Goal: Information Seeking & Learning: Learn about a topic

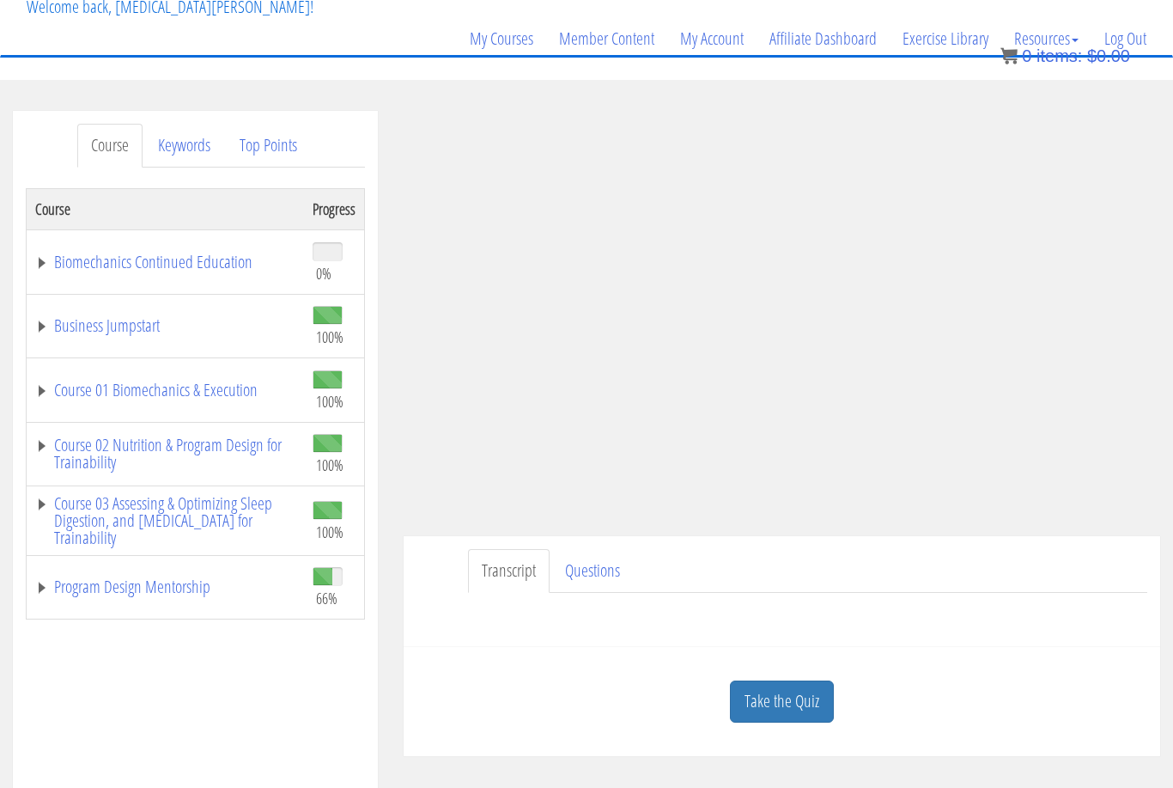
scroll to position [112, 0]
click at [807, 702] on link "Take the Quiz" at bounding box center [782, 704] width 104 height 42
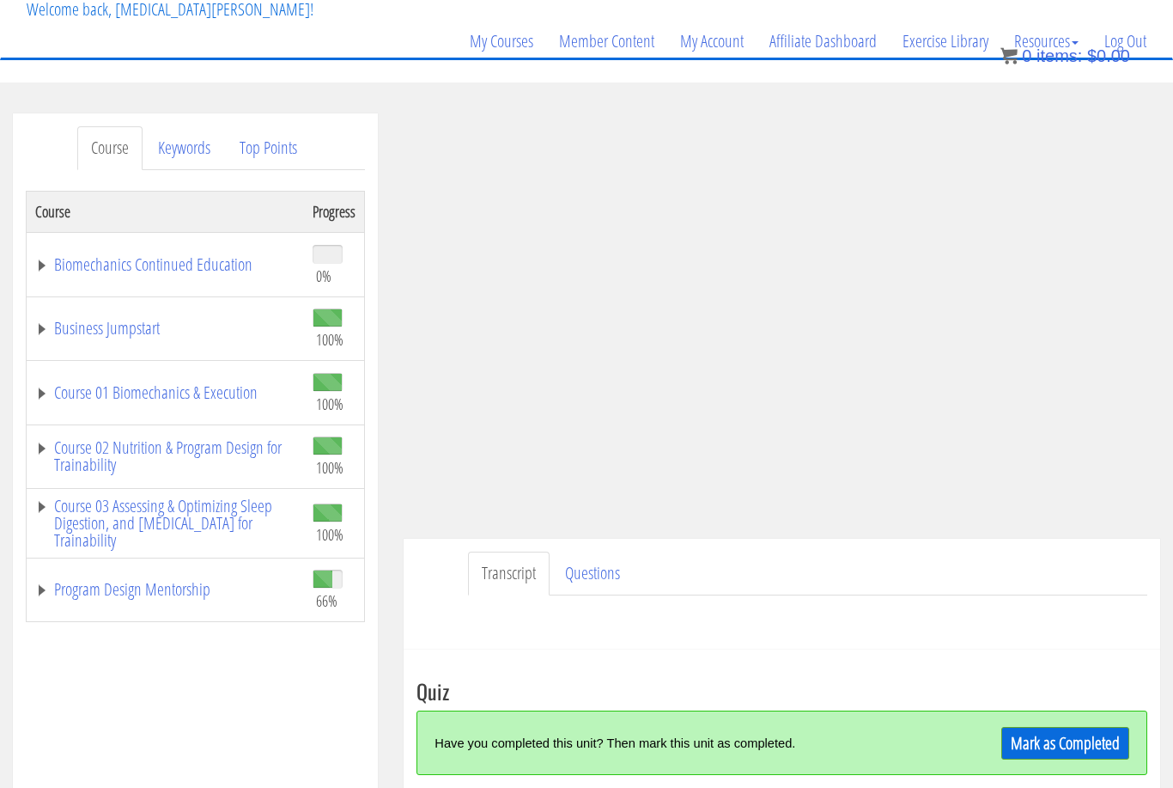
click at [1095, 748] on link "Mark as Completed" at bounding box center [1066, 743] width 128 height 33
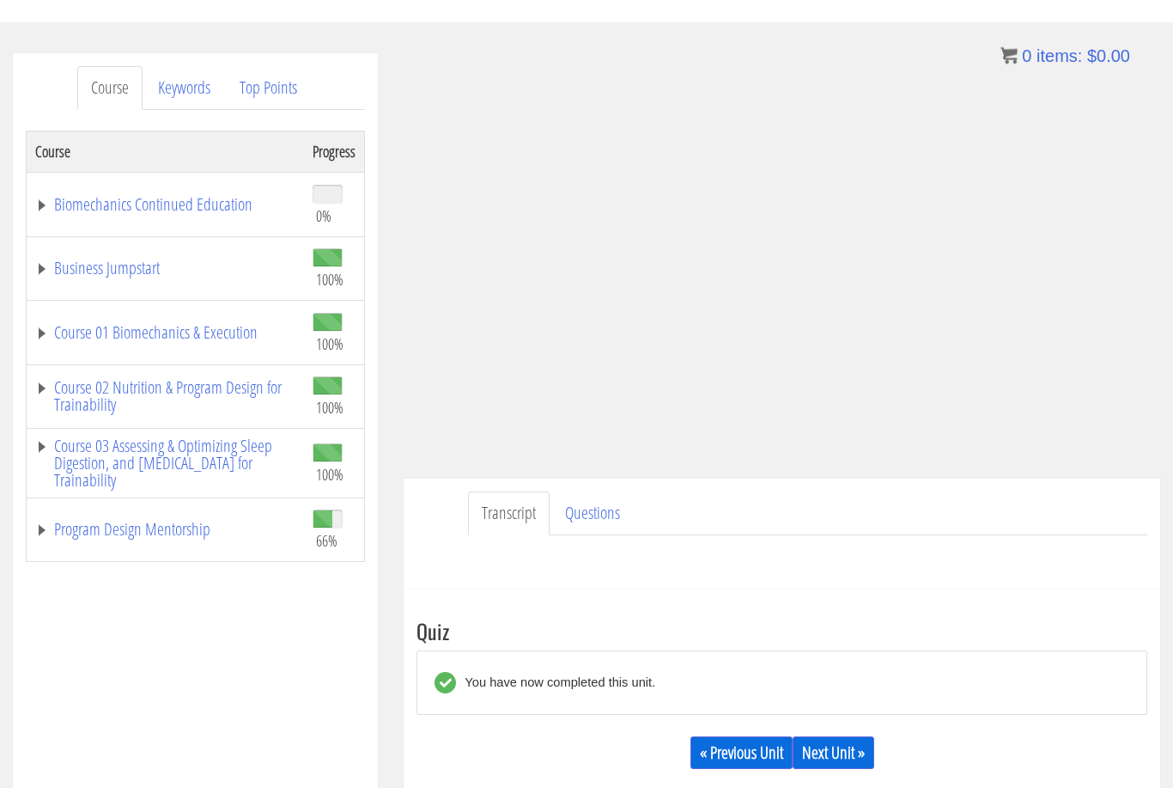
scroll to position [172, 0]
click at [839, 753] on link "Next Unit »" at bounding box center [834, 752] width 82 height 33
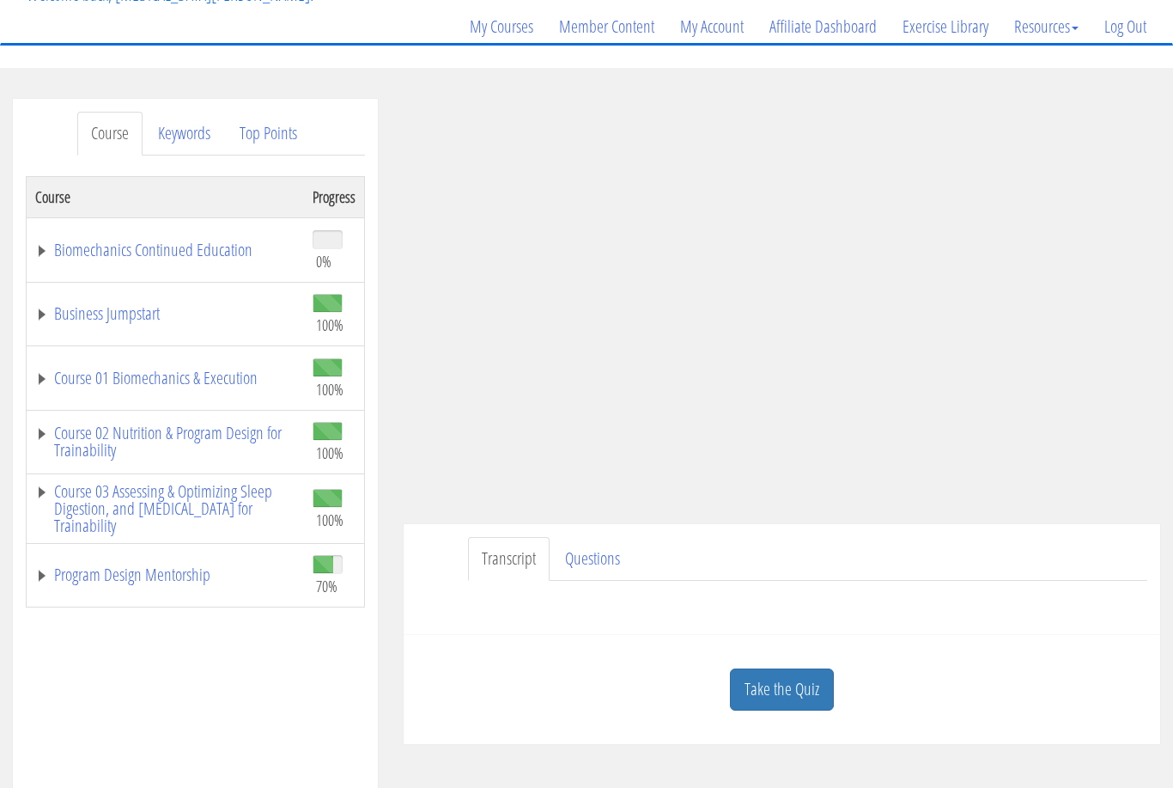
scroll to position [126, 0]
click at [582, 562] on link "Questions" at bounding box center [592, 559] width 82 height 44
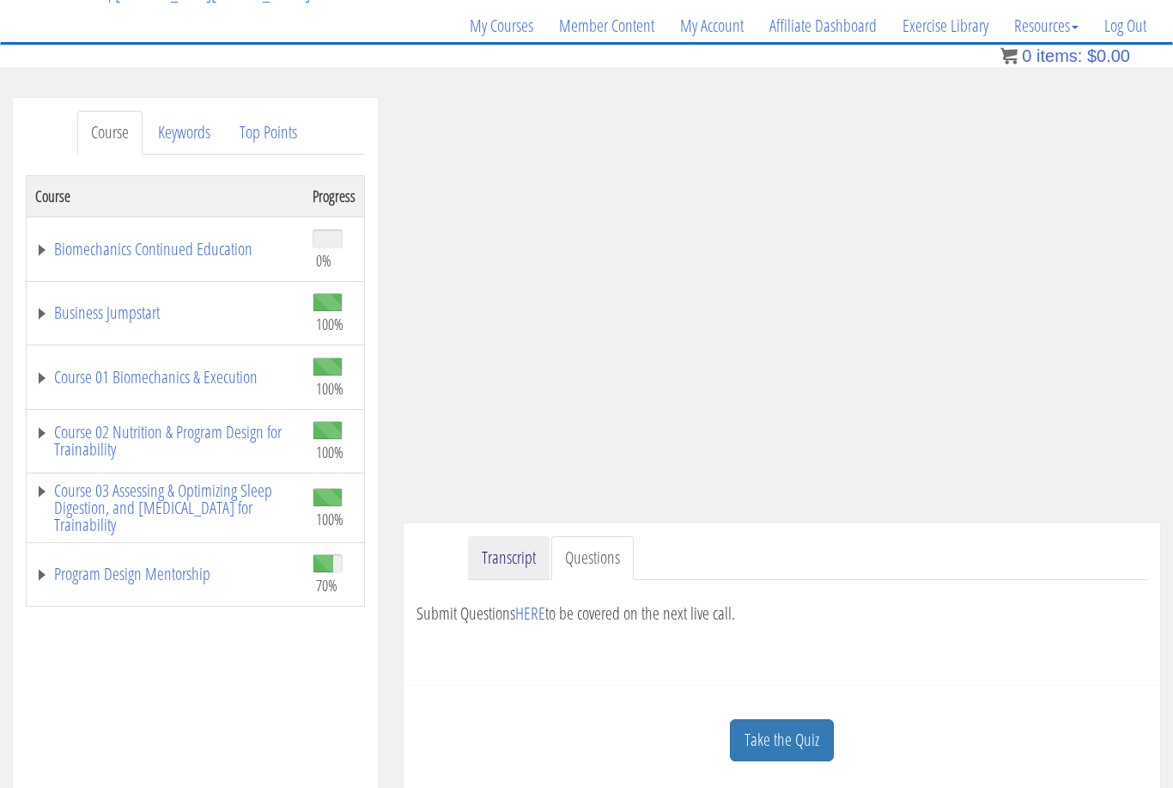
click at [529, 561] on link "Transcript" at bounding box center [509, 558] width 82 height 44
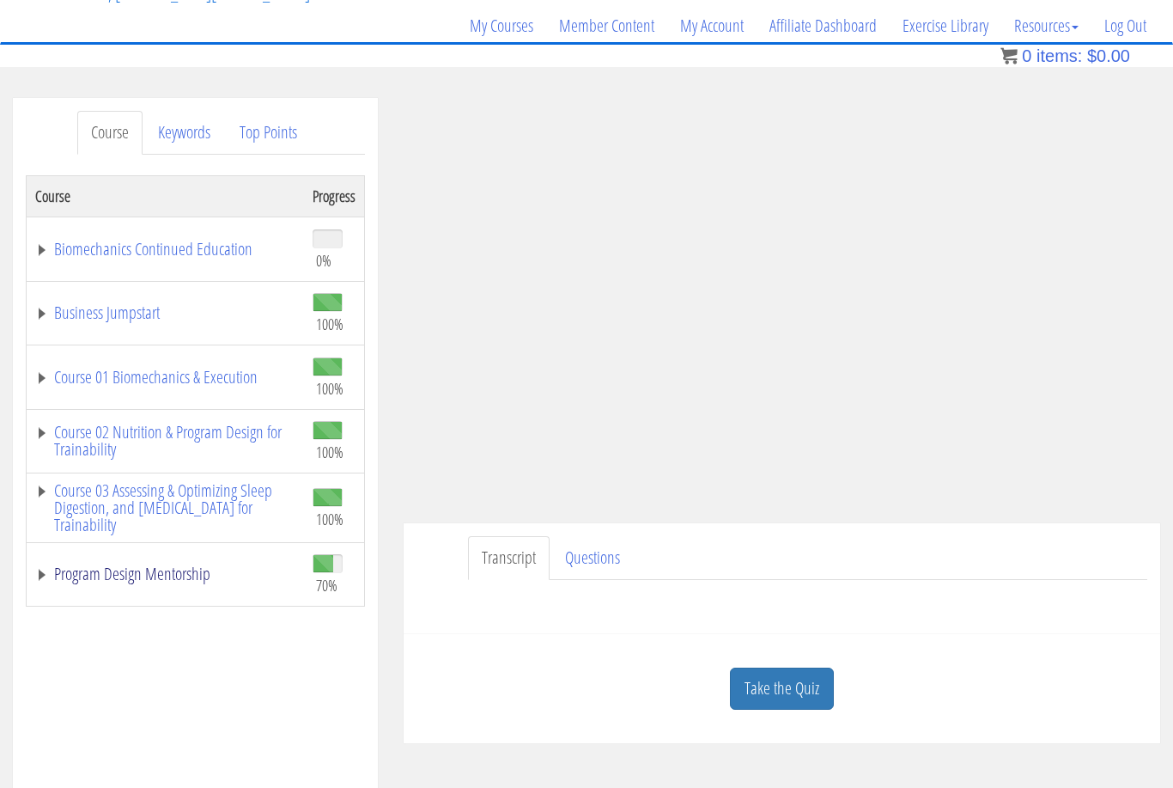
click at [94, 582] on link "Program Design Mentorship" at bounding box center [165, 573] width 260 height 17
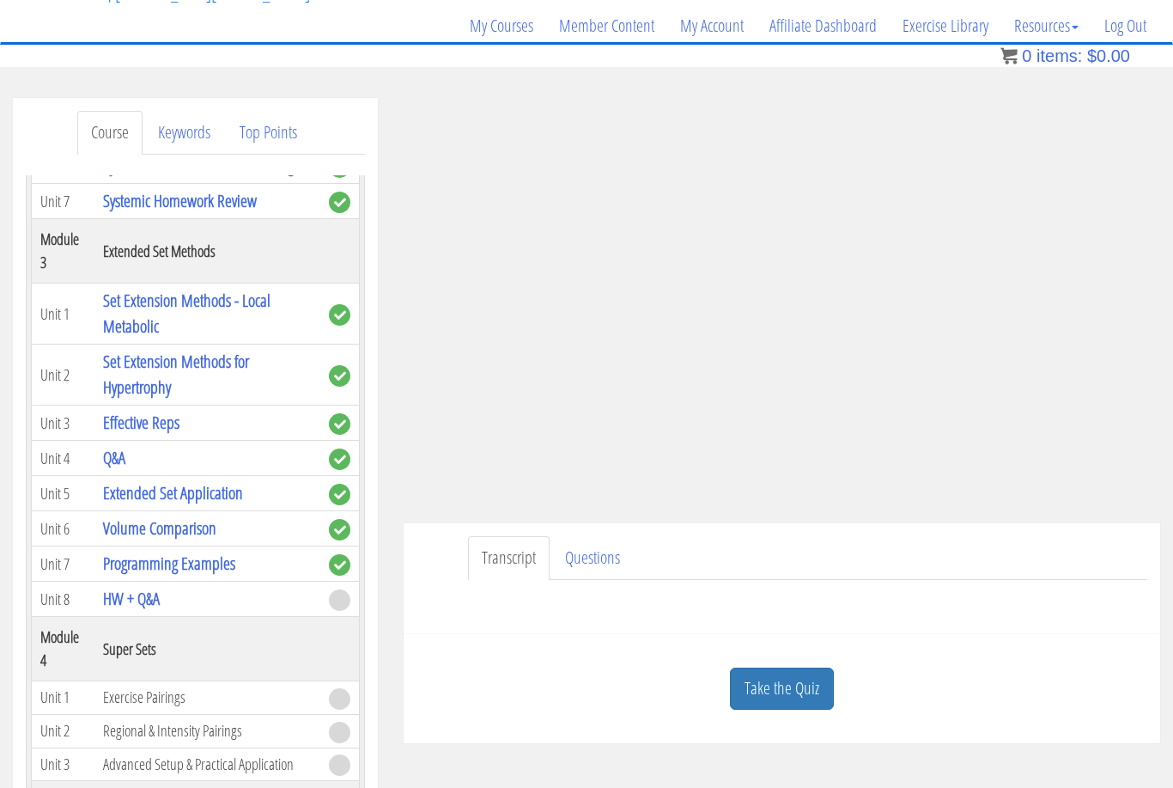
scroll to position [1092, 0]
click at [611, 557] on link "Questions" at bounding box center [592, 558] width 82 height 44
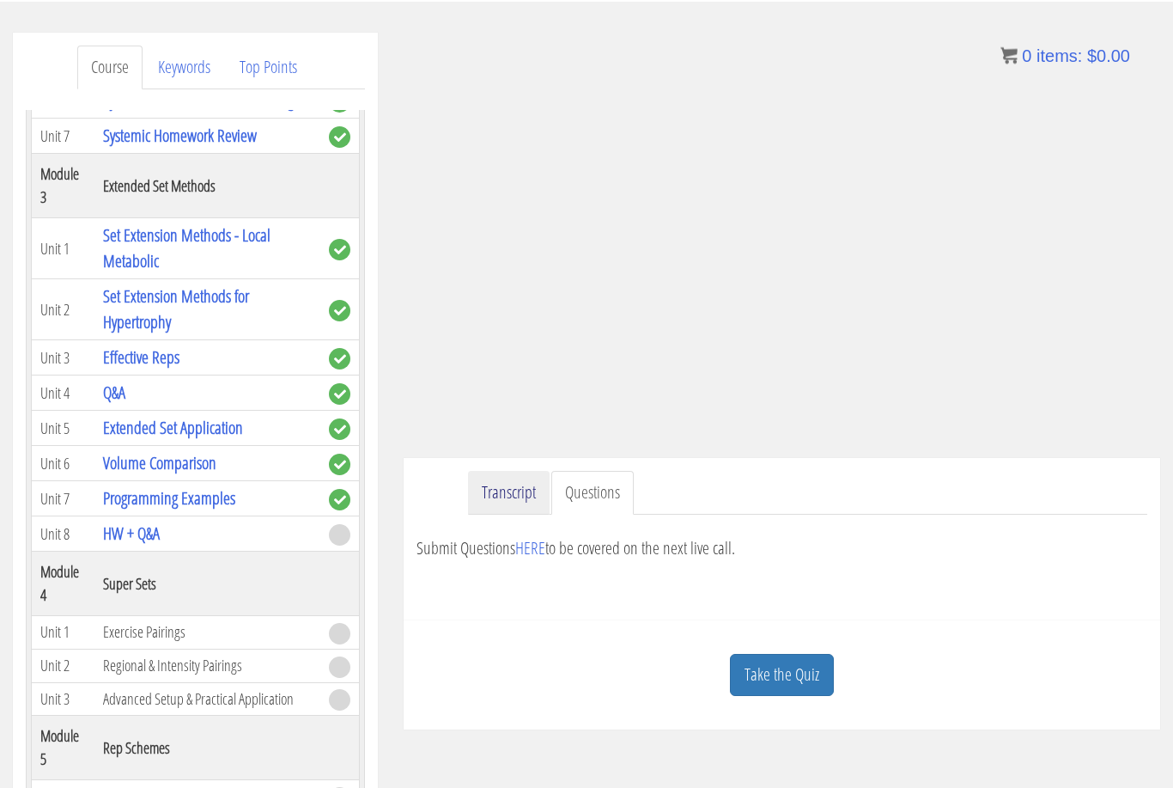
click at [529, 488] on link "Transcript" at bounding box center [509, 494] width 82 height 44
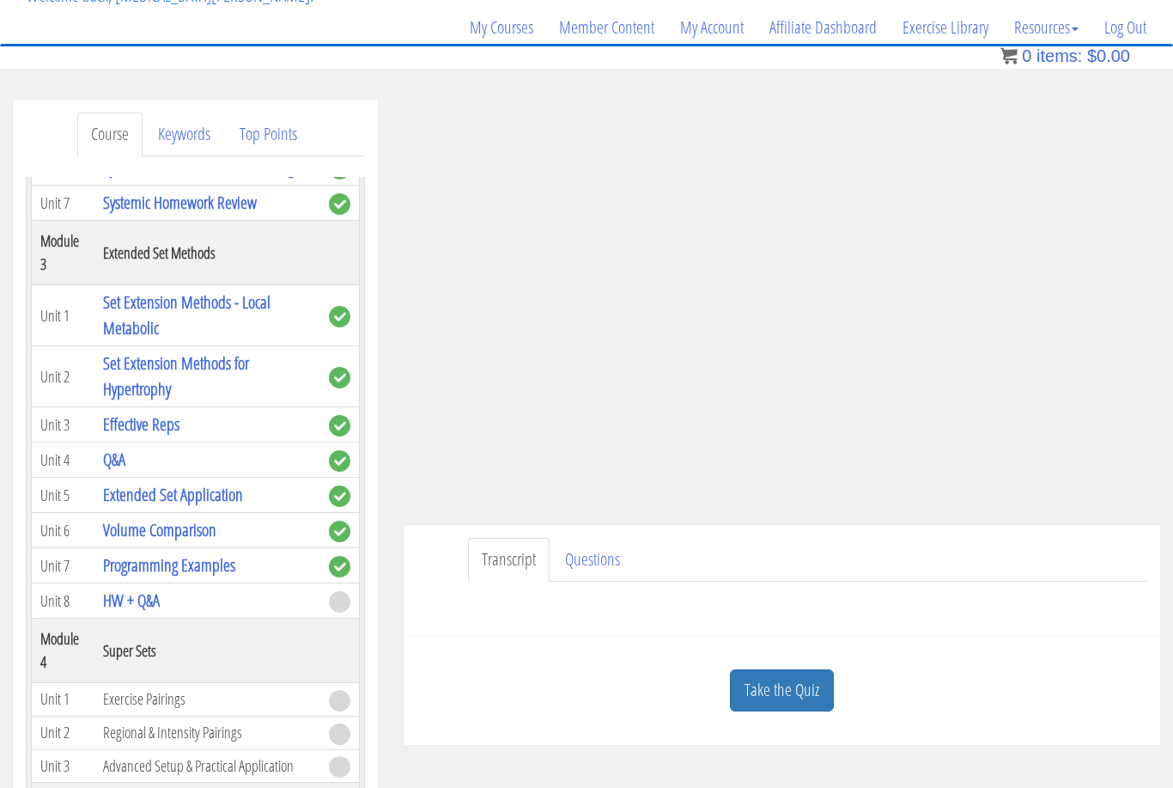
click at [763, 691] on link "Take the Quiz" at bounding box center [782, 690] width 104 height 42
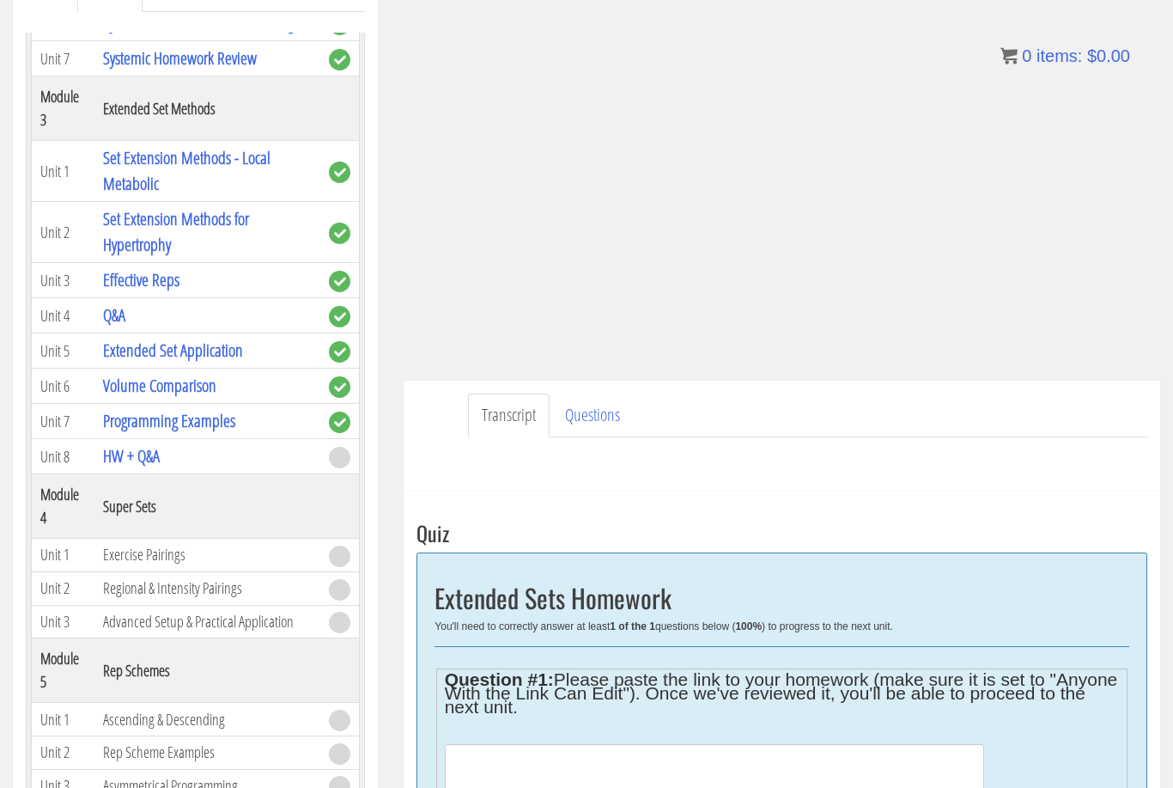
scroll to position [259, 0]
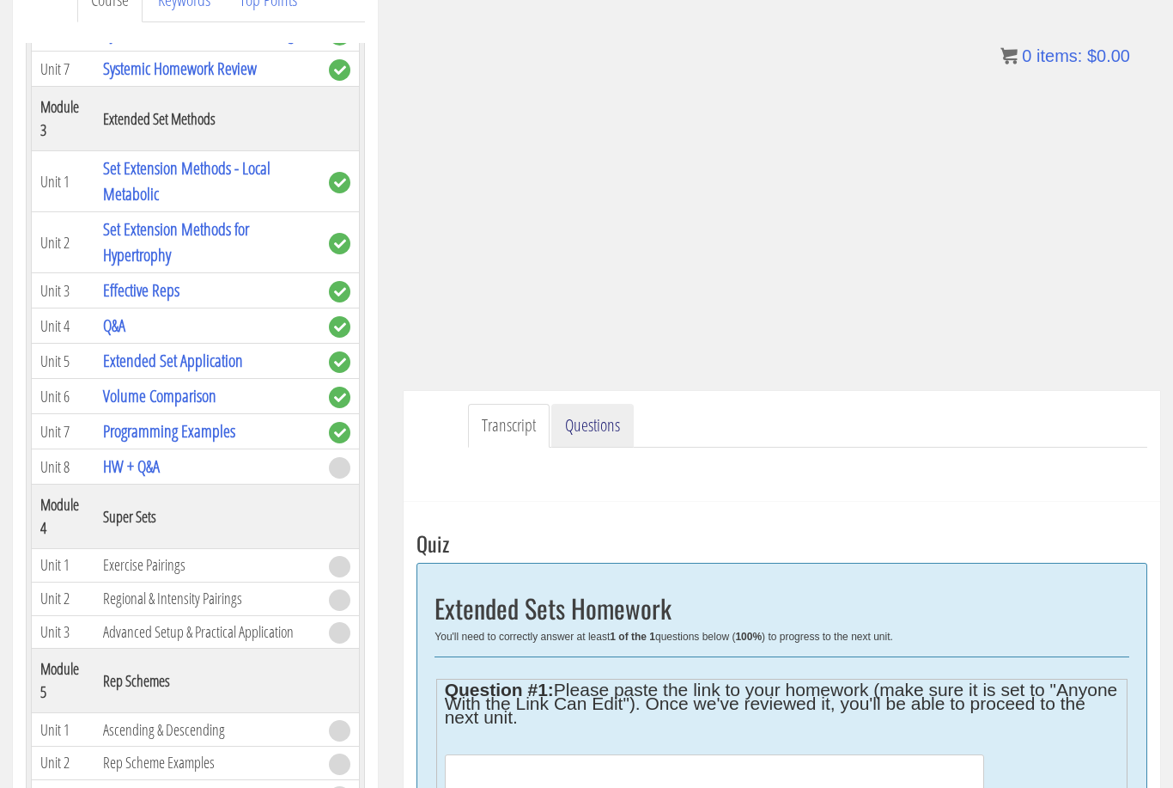
click at [599, 414] on link "Questions" at bounding box center [592, 426] width 82 height 44
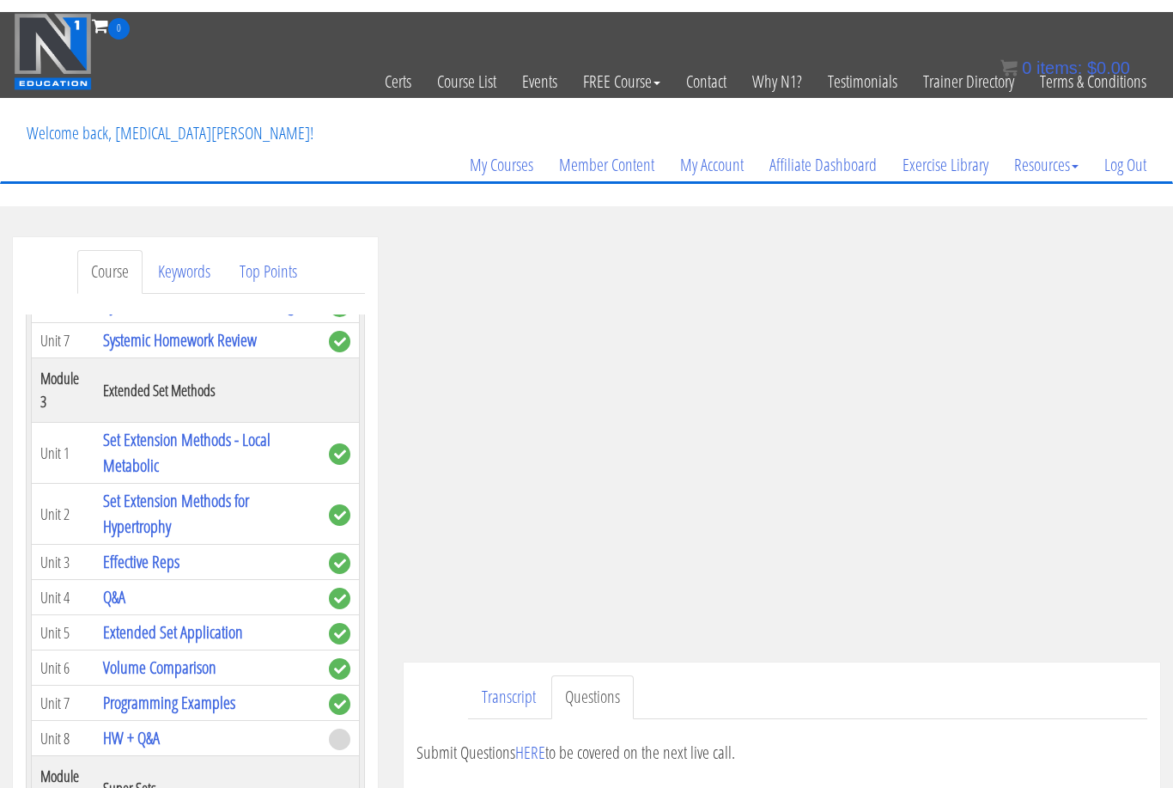
scroll to position [68, 0]
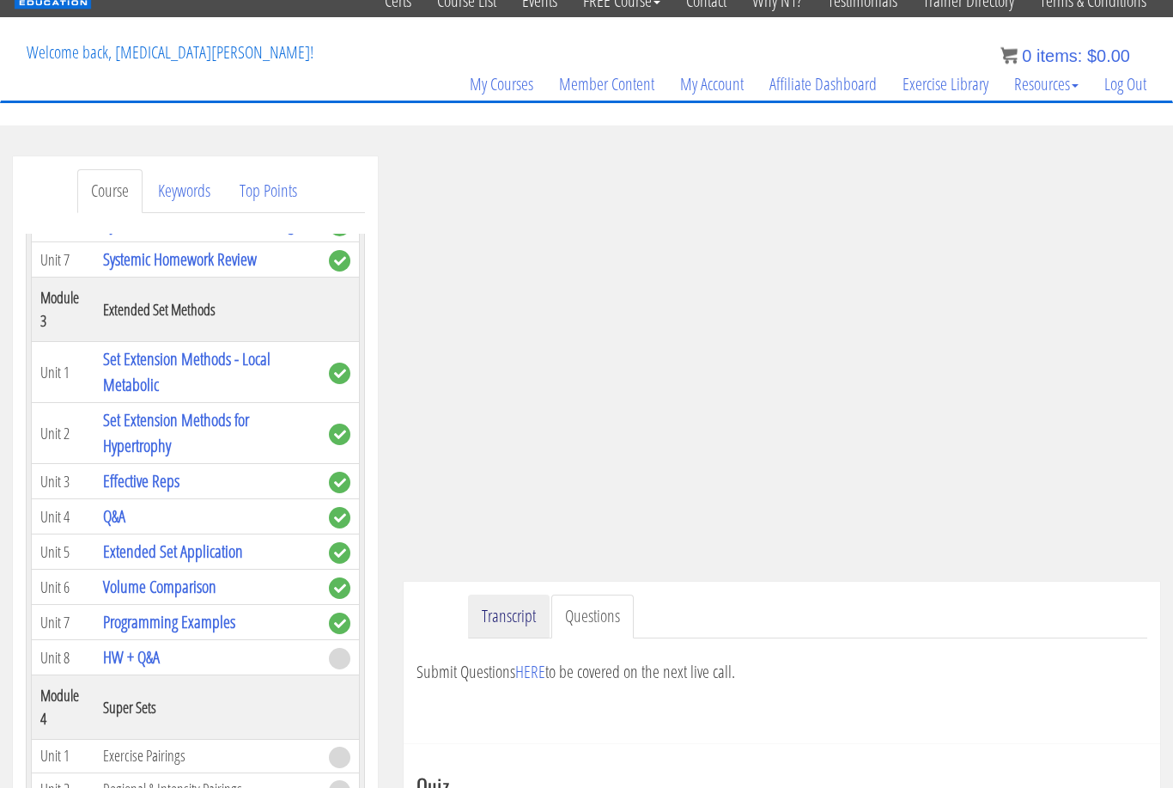
click at [510, 616] on link "Transcript" at bounding box center [509, 617] width 82 height 44
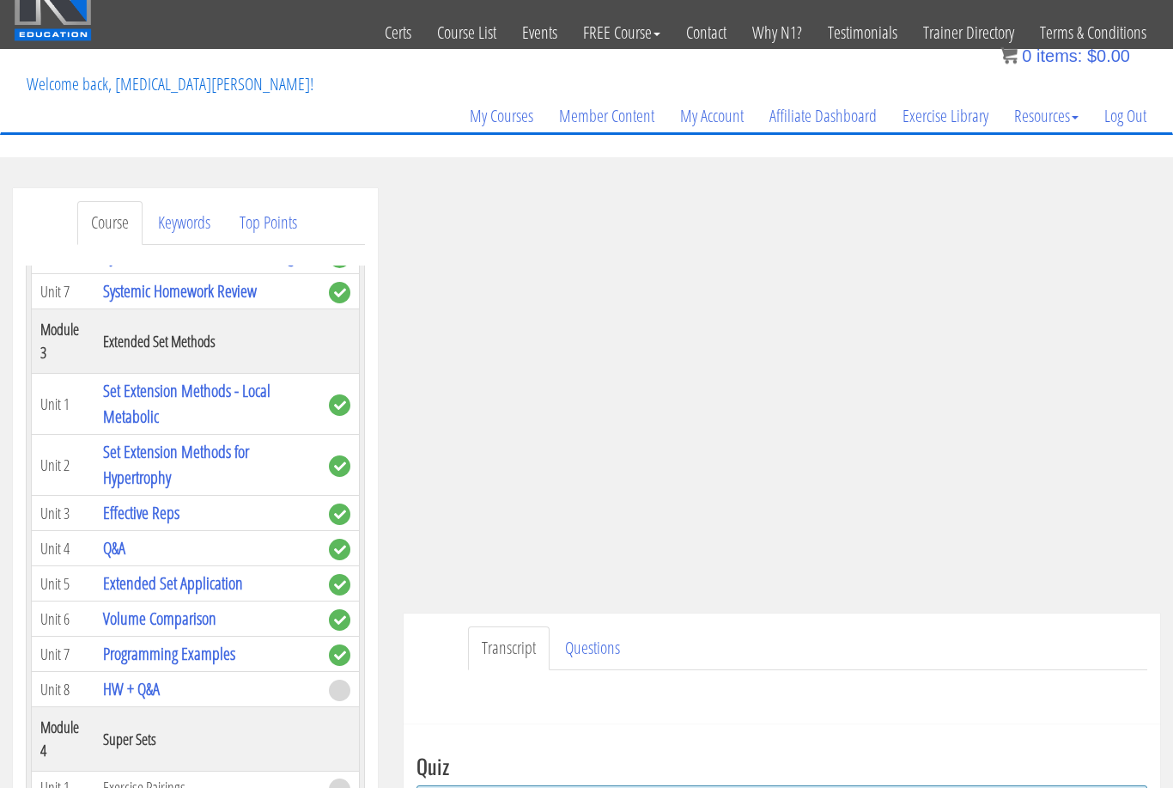
scroll to position [36, 0]
click at [597, 660] on link "Questions" at bounding box center [592, 649] width 82 height 44
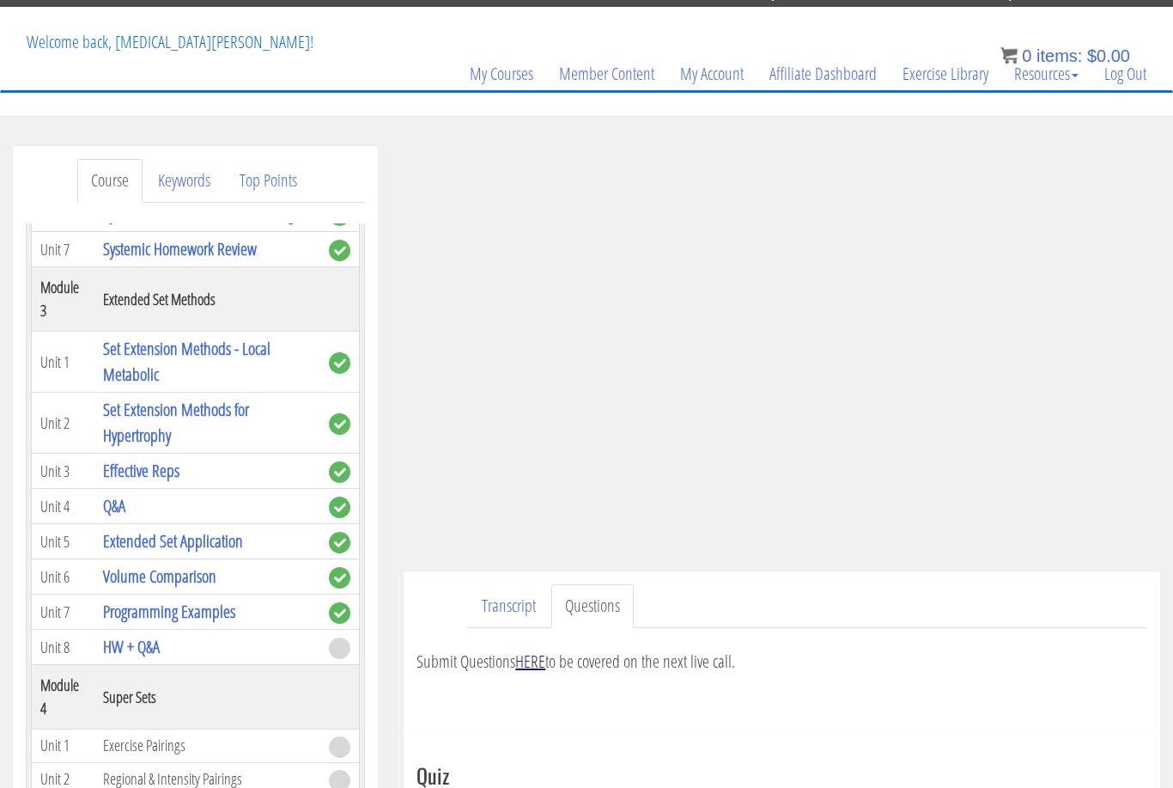
click at [531, 660] on link "HERE" at bounding box center [530, 661] width 30 height 23
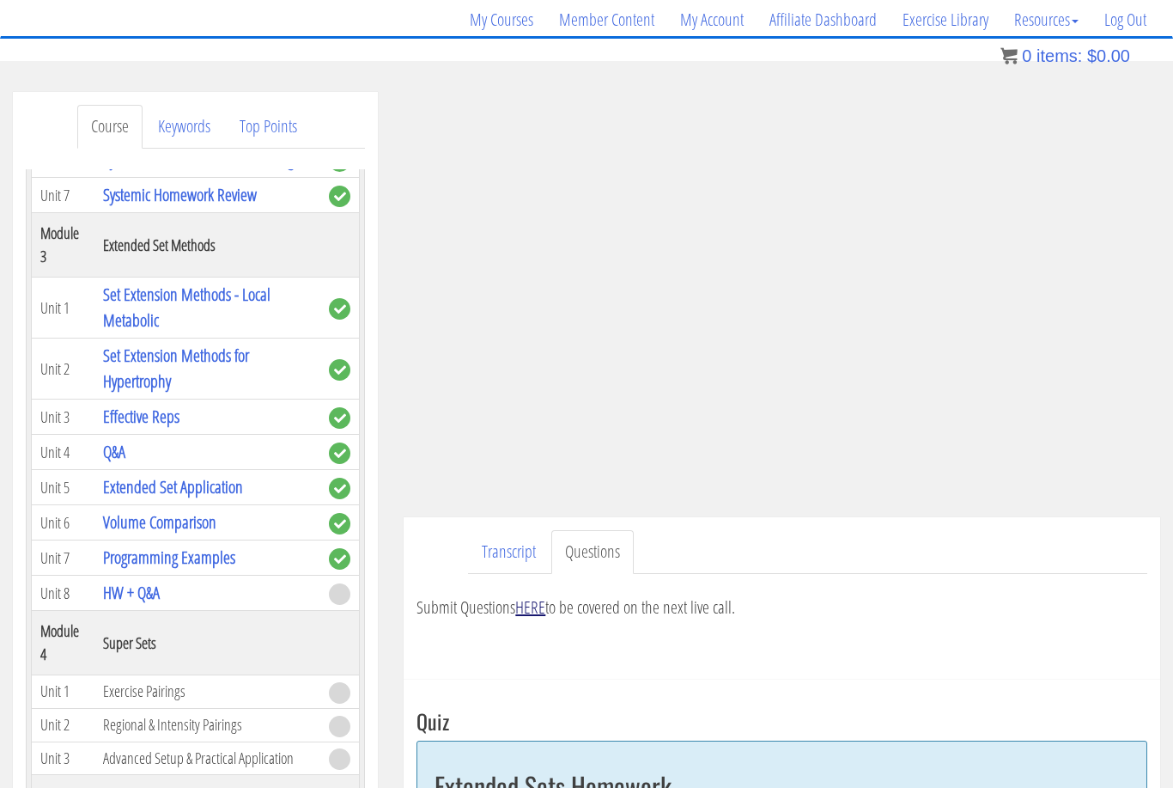
scroll to position [134, 0]
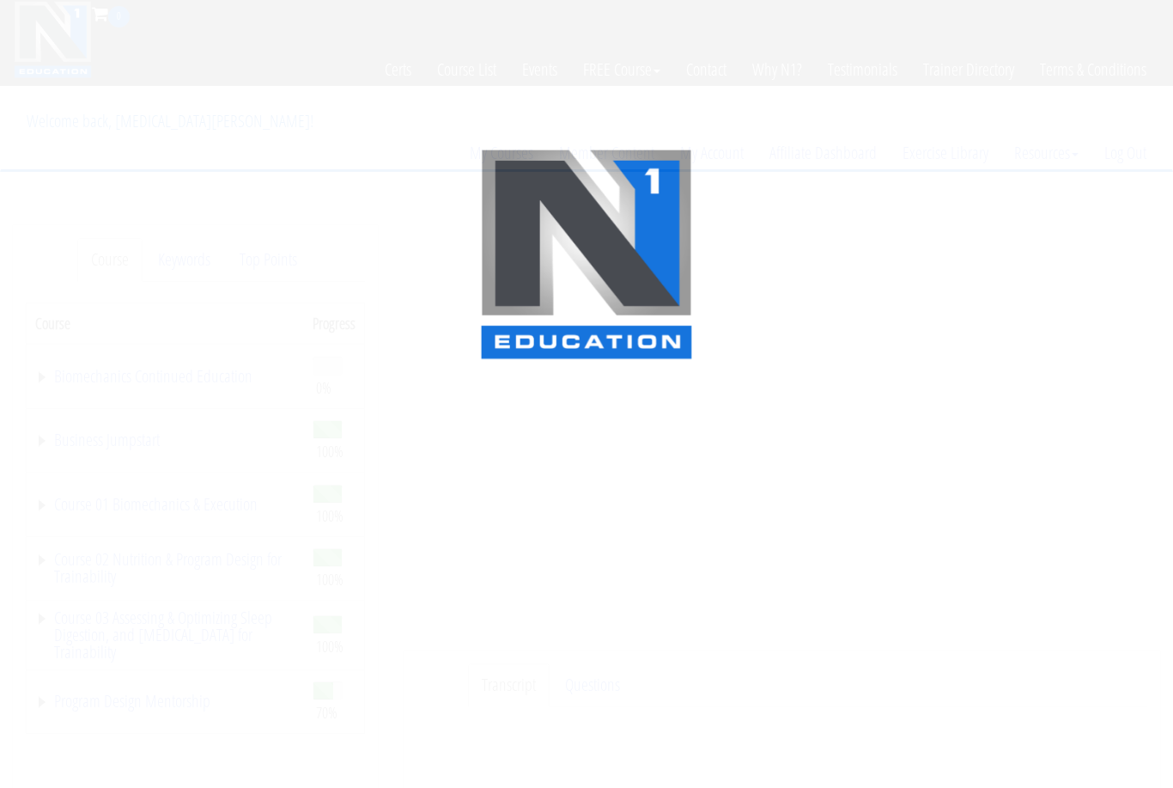
scroll to position [134, 0]
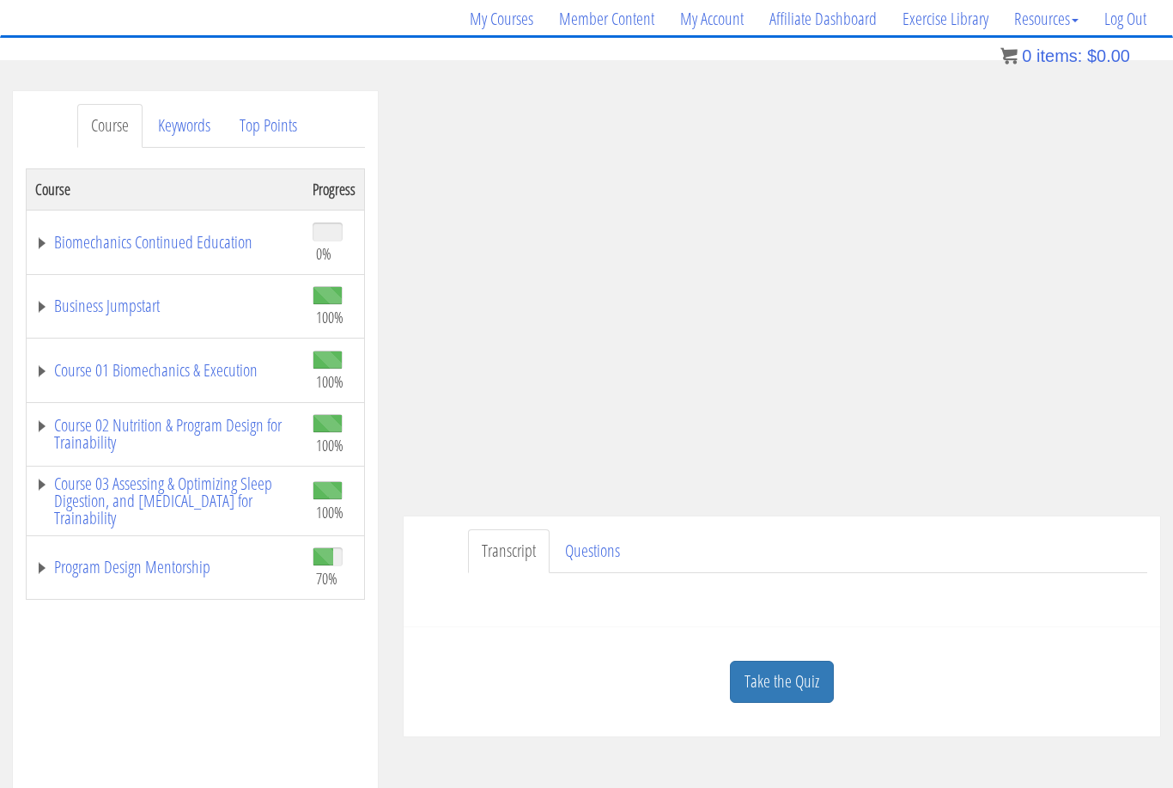
click at [115, 581] on td "Program Design Mentorship" at bounding box center [166, 567] width 278 height 64
click at [115, 575] on link "Program Design Mentorship" at bounding box center [165, 566] width 260 height 17
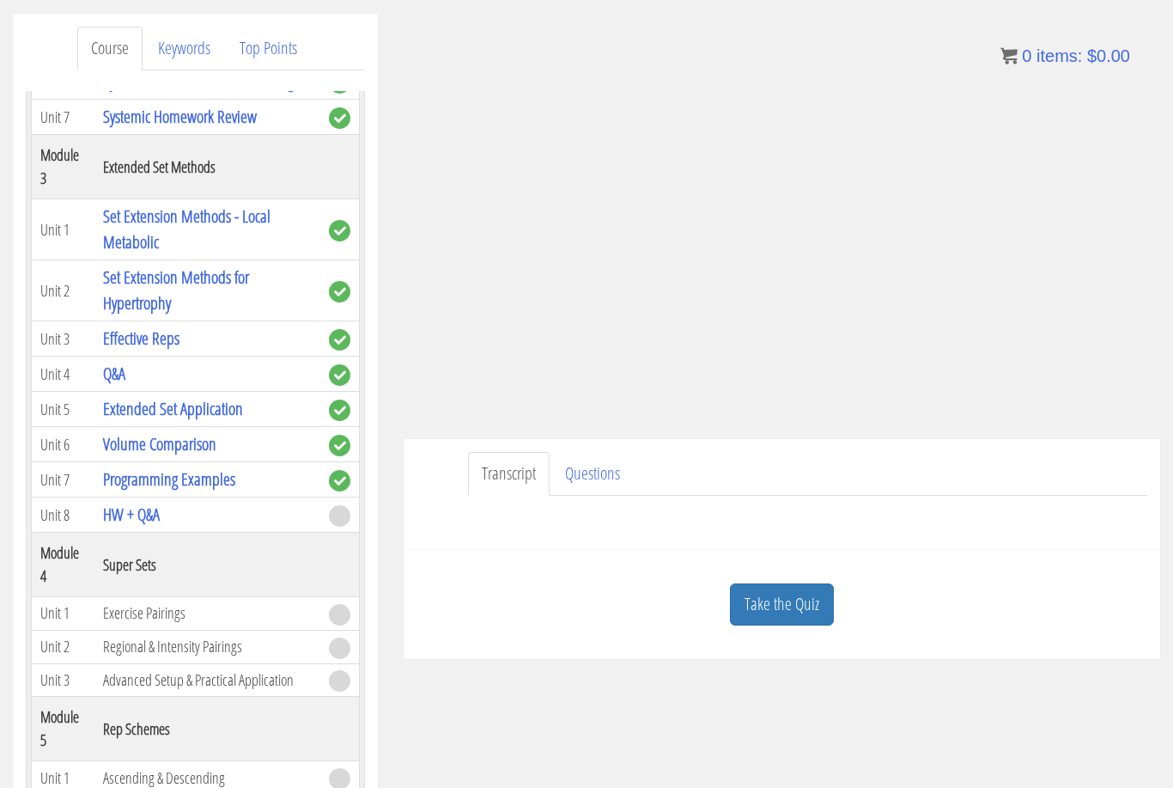
scroll to position [210, 0]
click at [576, 541] on div "Transcript Questions Submit Questions HERE to be covered on the next live call." at bounding box center [782, 495] width 757 height 111
click at [596, 489] on link "Questions" at bounding box center [592, 475] width 82 height 44
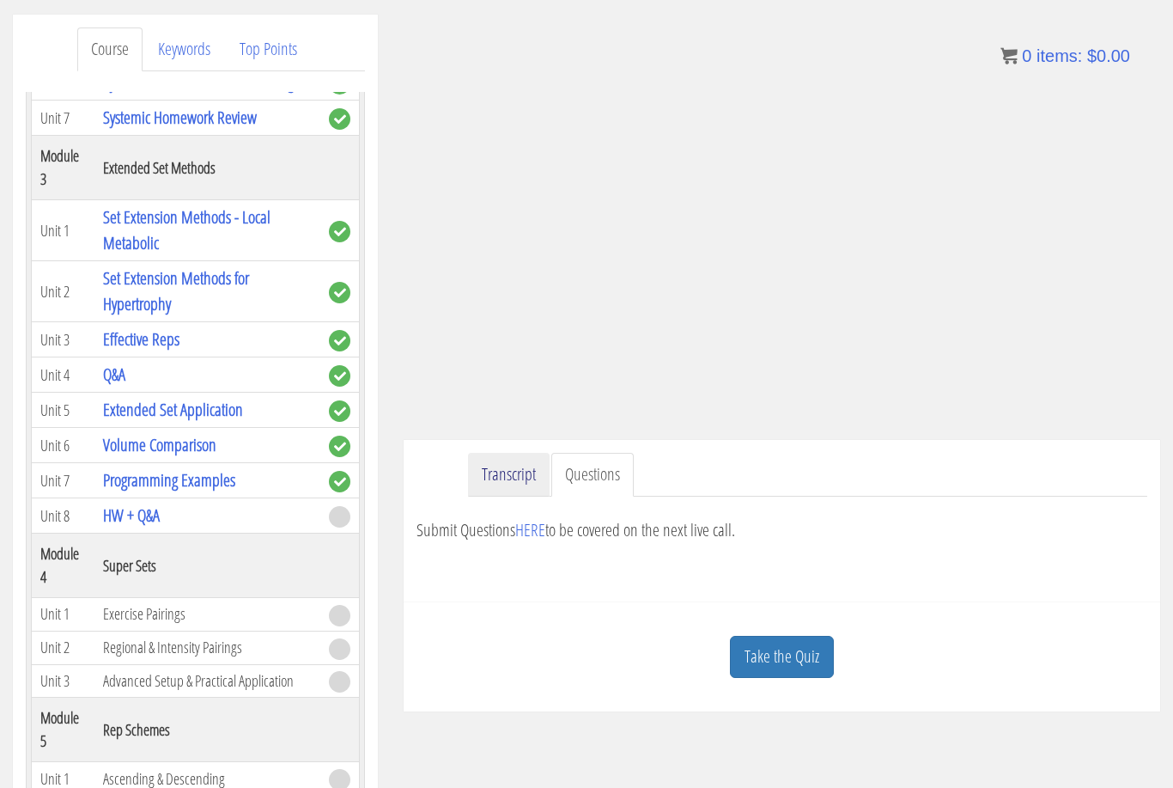
click at [514, 480] on link "Transcript" at bounding box center [509, 475] width 82 height 44
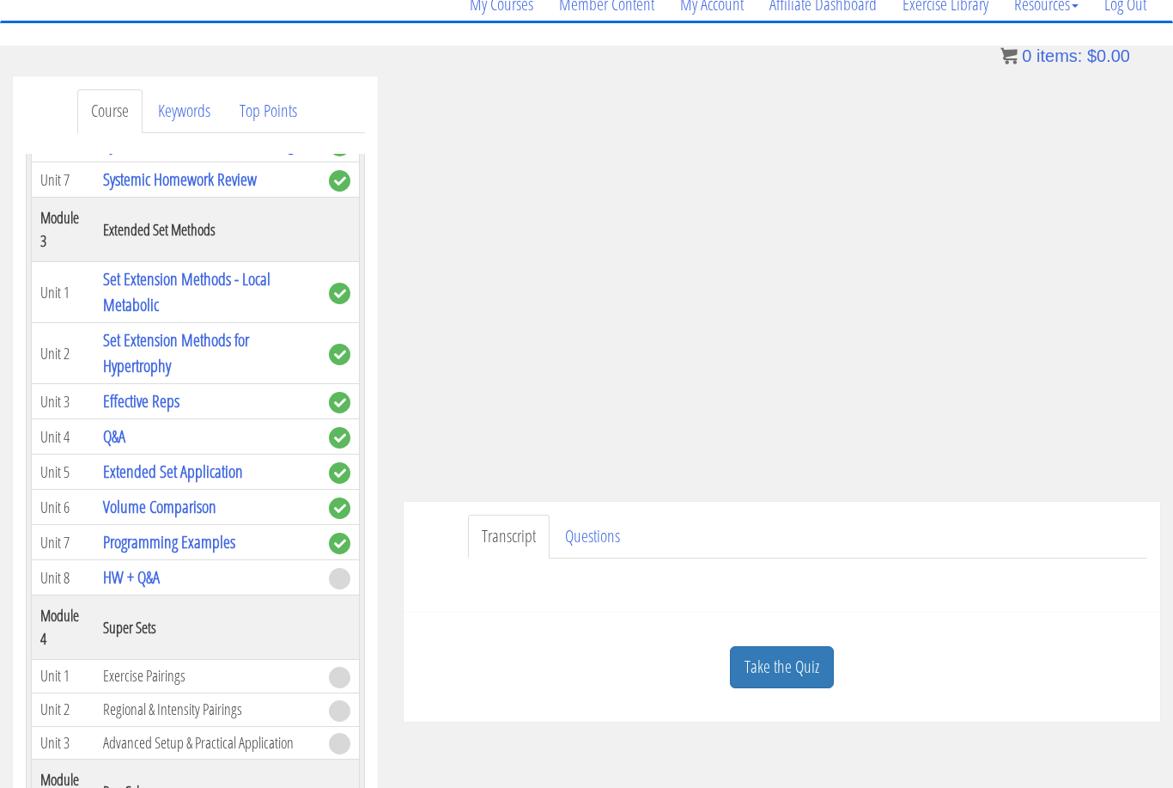
scroll to position [149, 0]
